Goal: Transaction & Acquisition: Download file/media

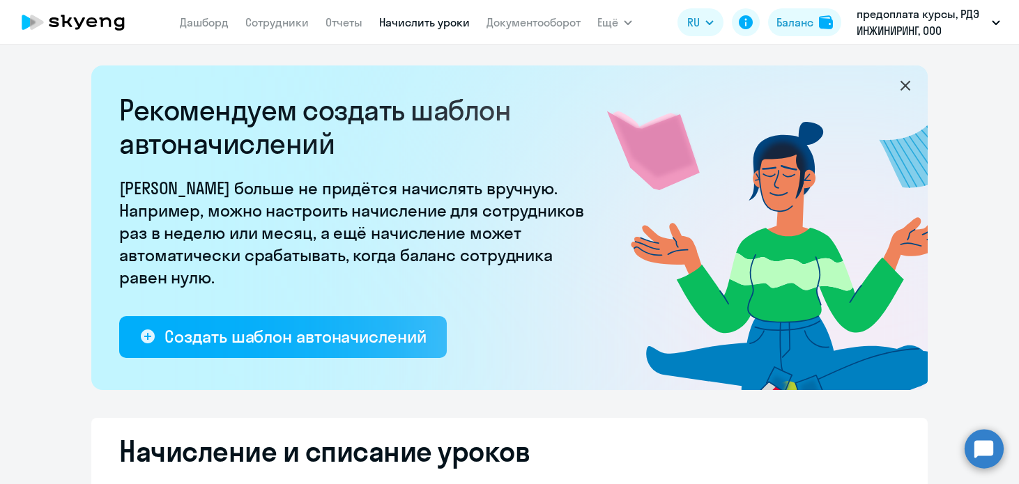
select select "10"
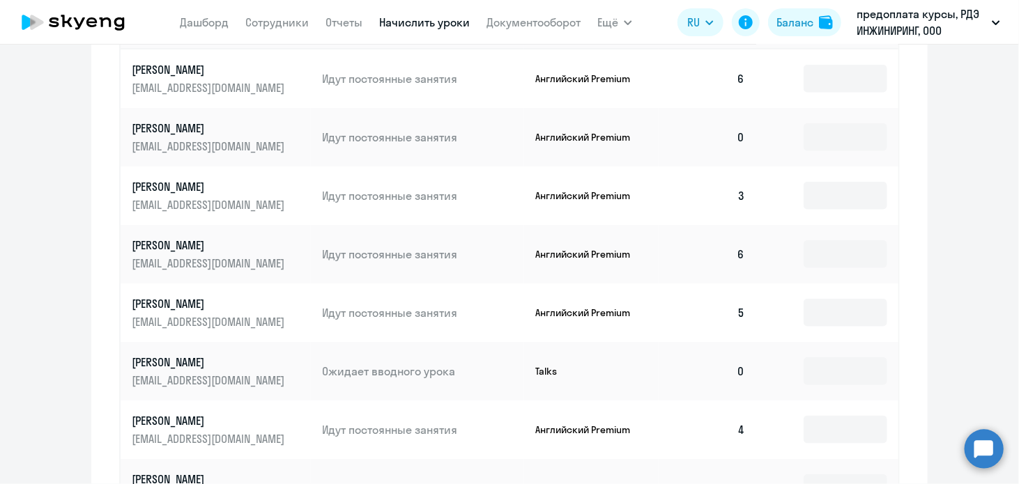
scroll to position [524, 0]
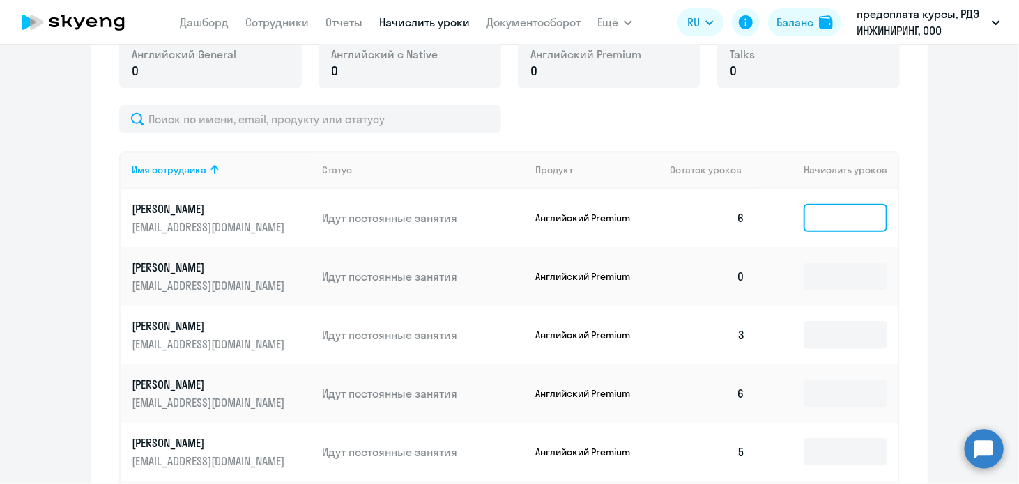
click at [869, 215] on input at bounding box center [846, 218] width 84 height 28
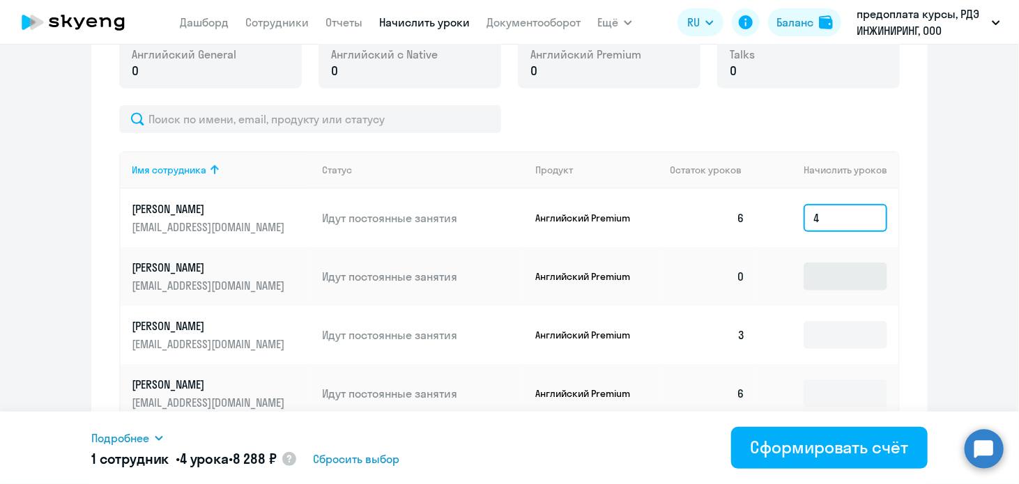
type input "4"
click at [881, 283] on input at bounding box center [846, 277] width 84 height 28
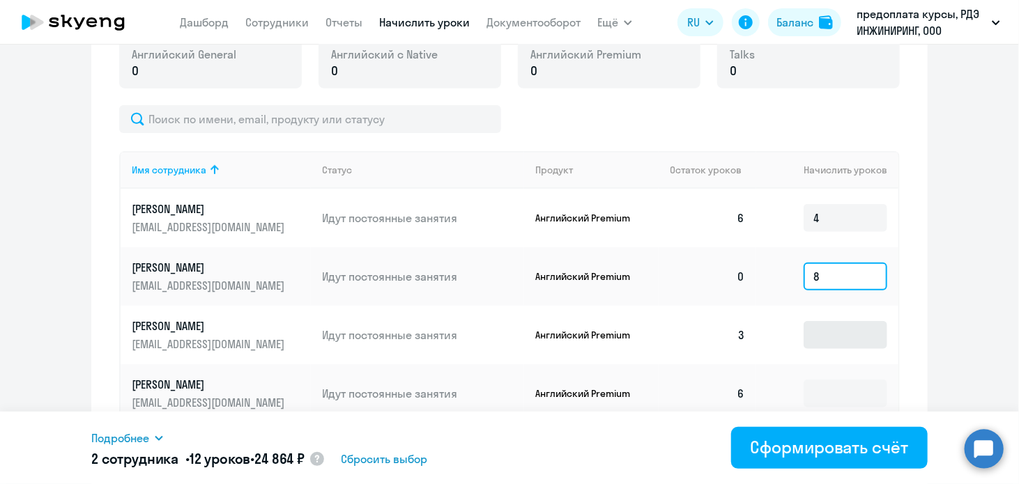
type input "8"
click at [850, 338] on input at bounding box center [846, 335] width 84 height 28
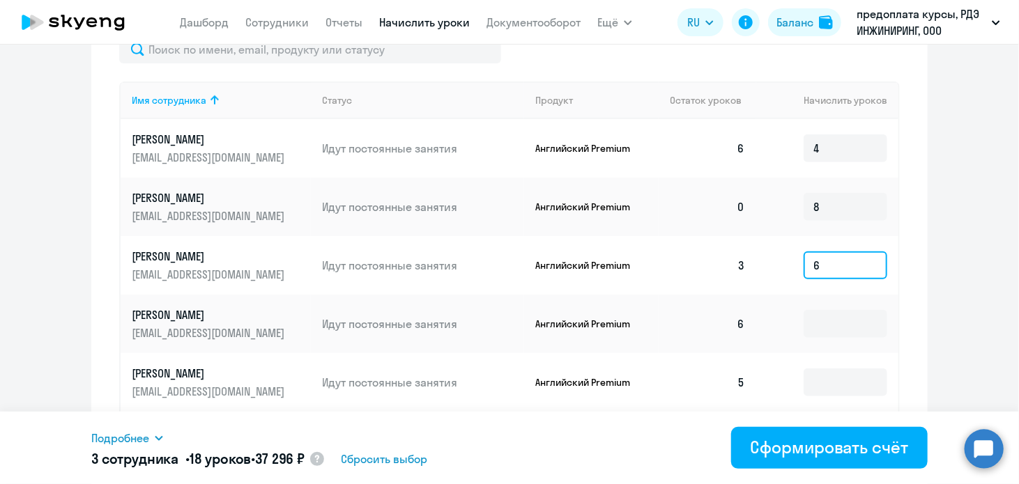
scroll to position [663, 0]
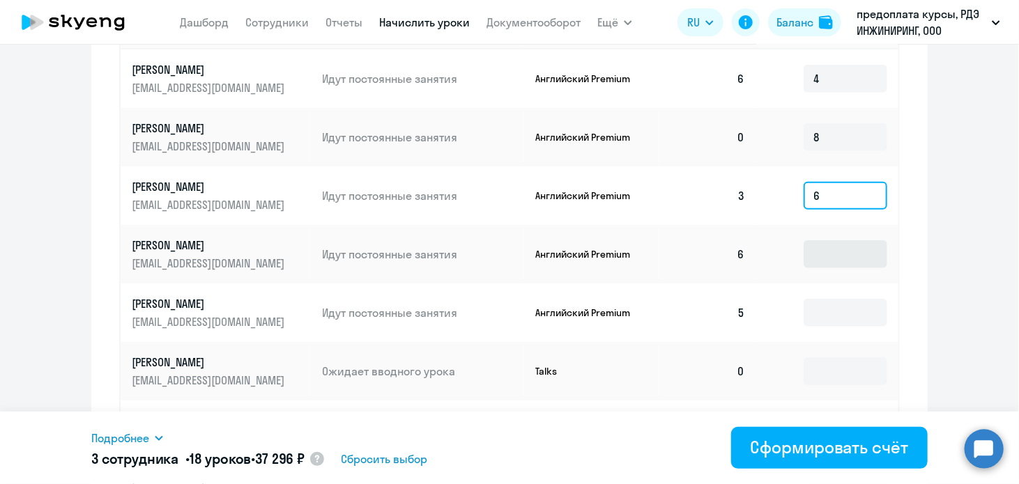
type input "6"
click at [830, 247] on input at bounding box center [846, 254] width 84 height 28
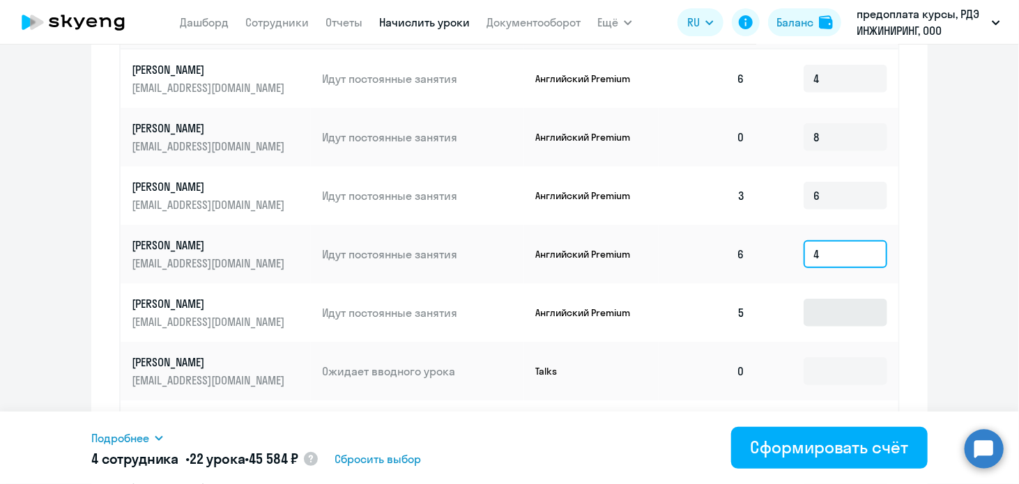
type input "4"
click at [827, 314] on input at bounding box center [846, 313] width 84 height 28
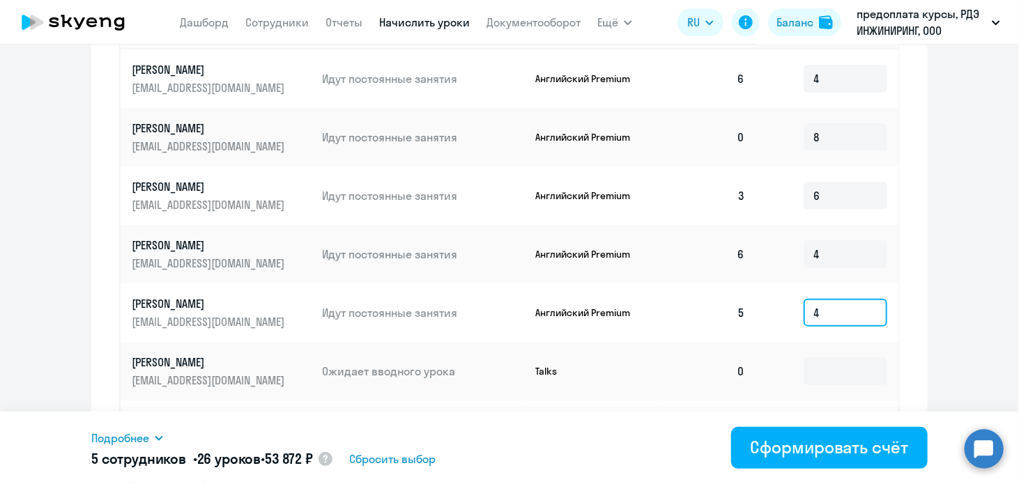
scroll to position [872, 0]
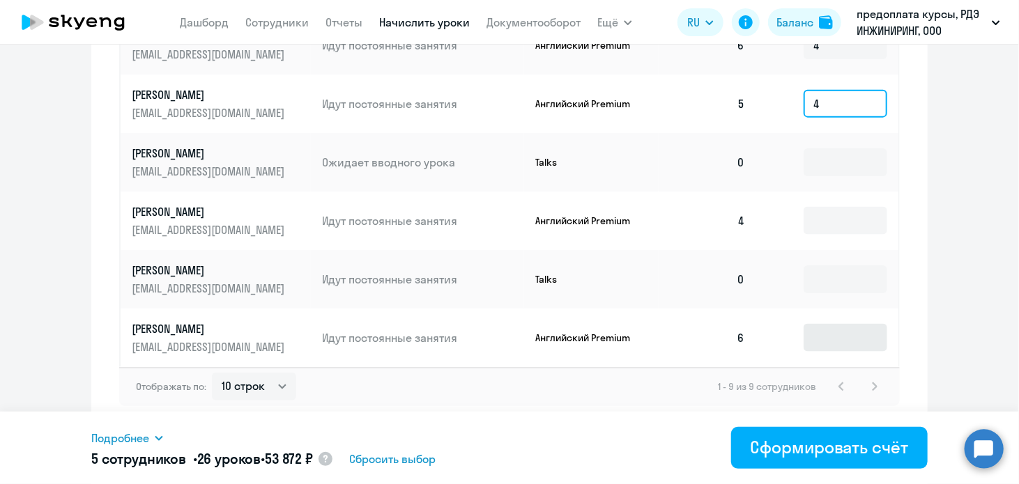
type input "4"
click at [850, 342] on input at bounding box center [846, 338] width 84 height 28
type input "4"
click at [708, 118] on td "5" at bounding box center [708, 104] width 98 height 59
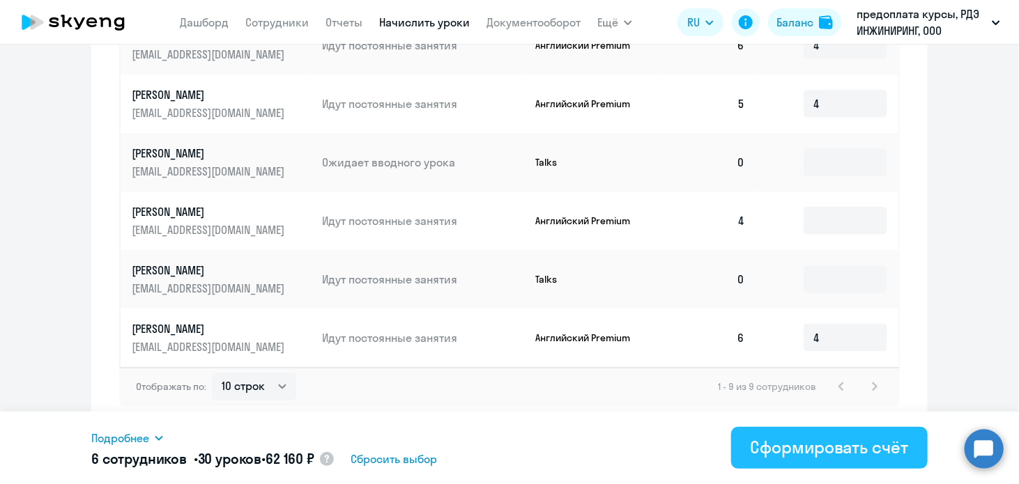
click at [795, 448] on div "Сформировать счёт" at bounding box center [830, 447] width 158 height 22
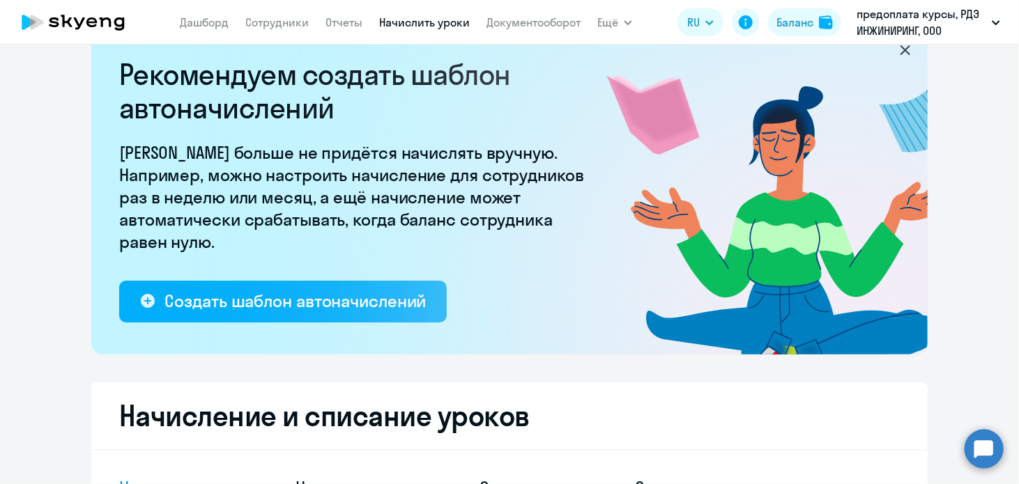
scroll to position [0, 0]
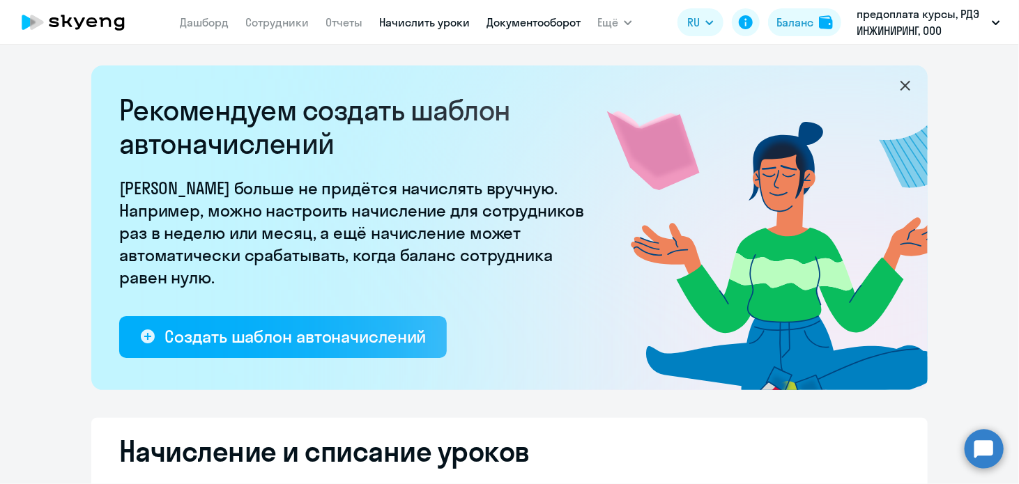
click at [505, 20] on link "Документооборот" at bounding box center [534, 22] width 94 height 14
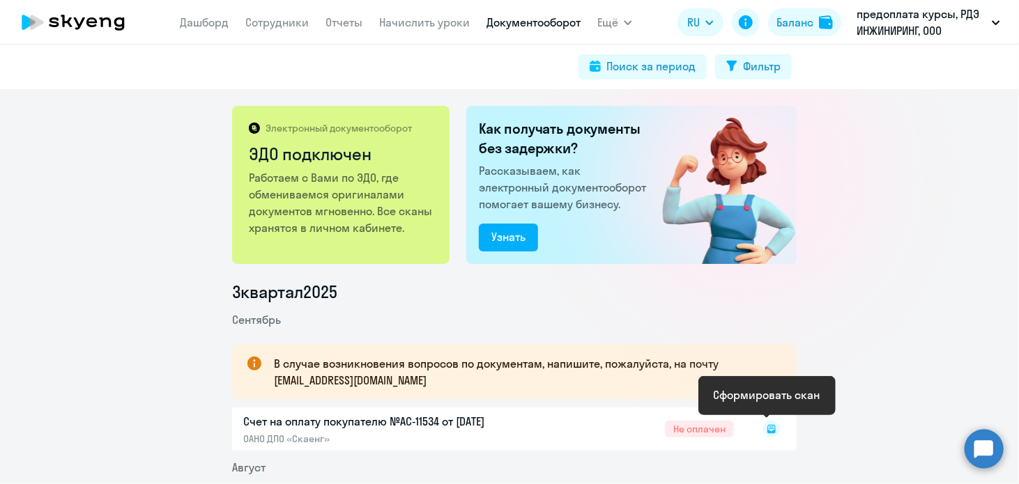
click at [770, 428] on icon at bounding box center [772, 429] width 8 height 8
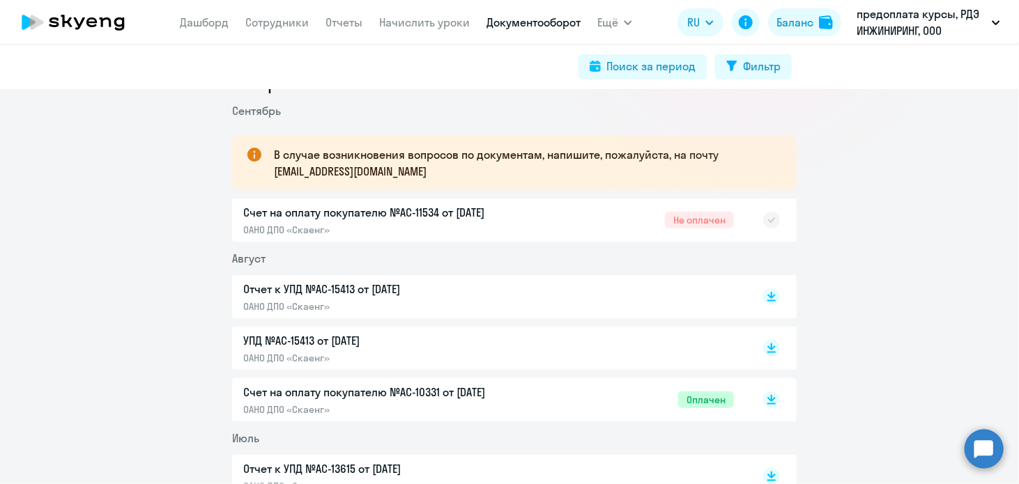
scroll to position [279, 0]
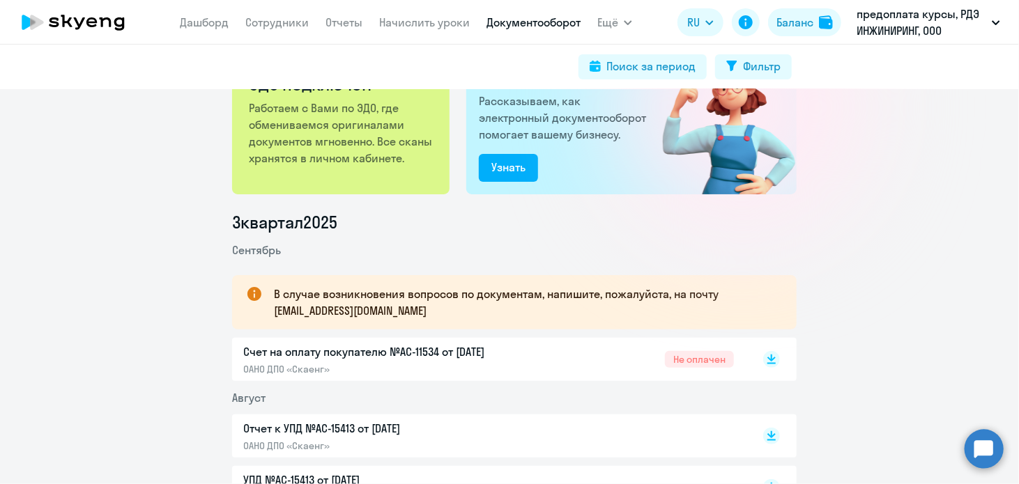
scroll to position [209, 0]
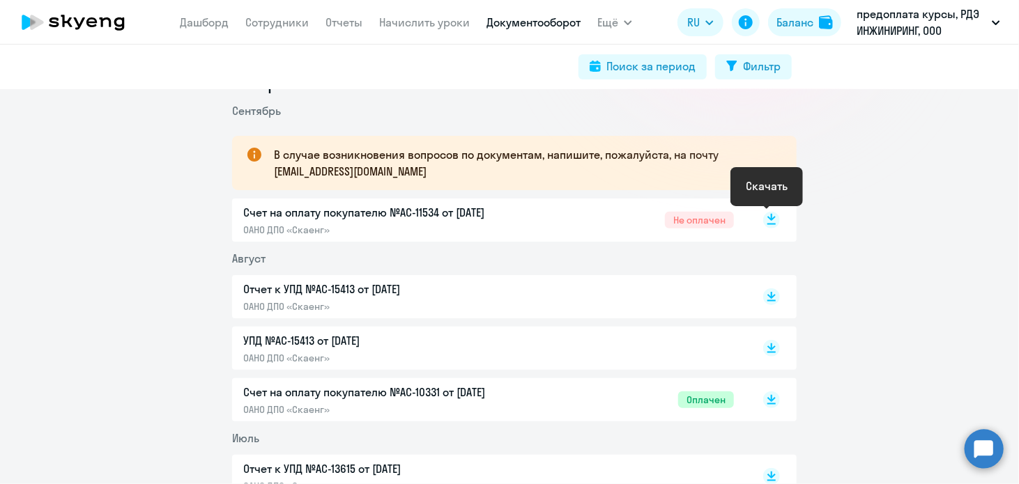
click at [768, 218] on icon at bounding box center [772, 217] width 8 height 7
